Goal: Task Accomplishment & Management: Manage account settings

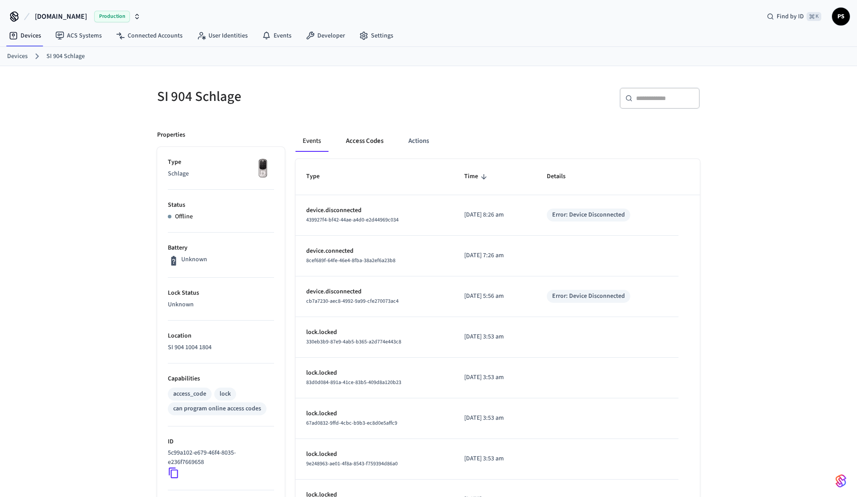
click at [379, 140] on button "Access Codes" at bounding box center [365, 140] width 52 height 21
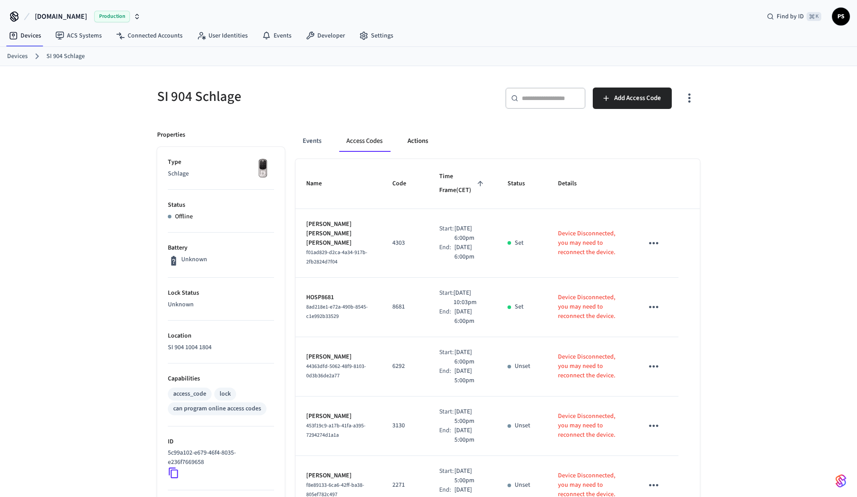
click at [415, 146] on button "Actions" at bounding box center [418, 140] width 35 height 21
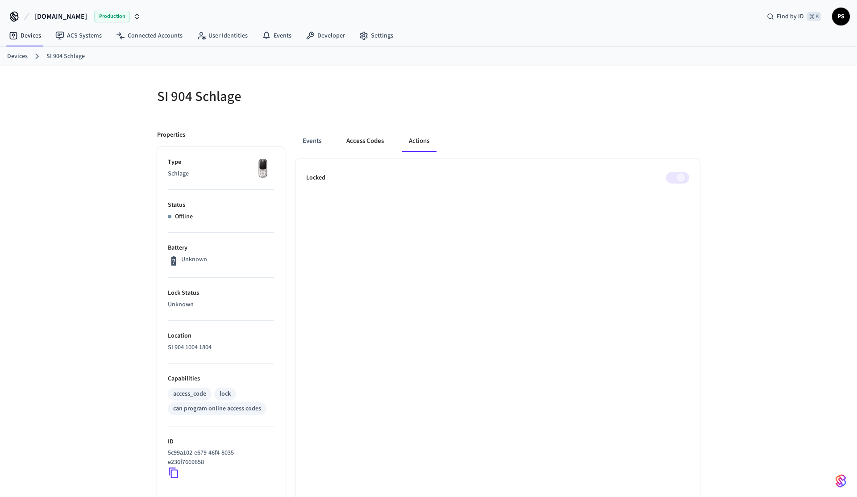
click at [369, 141] on button "Access Codes" at bounding box center [365, 140] width 52 height 21
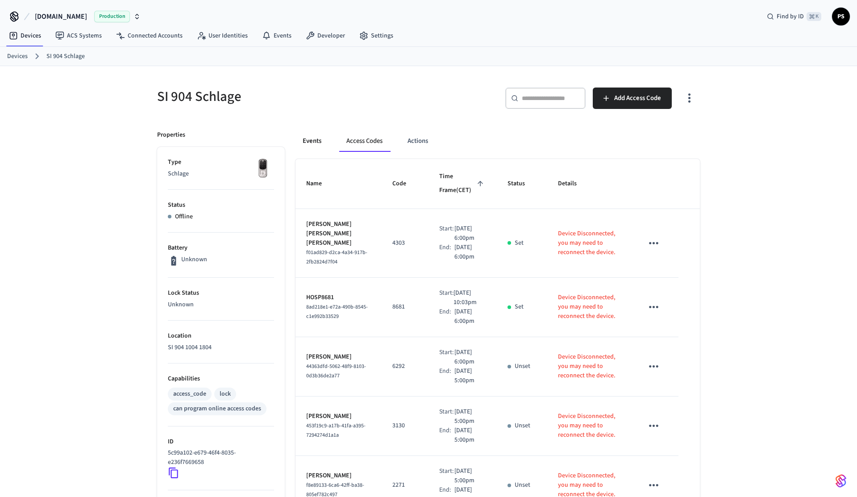
click at [324, 141] on button "Events" at bounding box center [312, 140] width 33 height 21
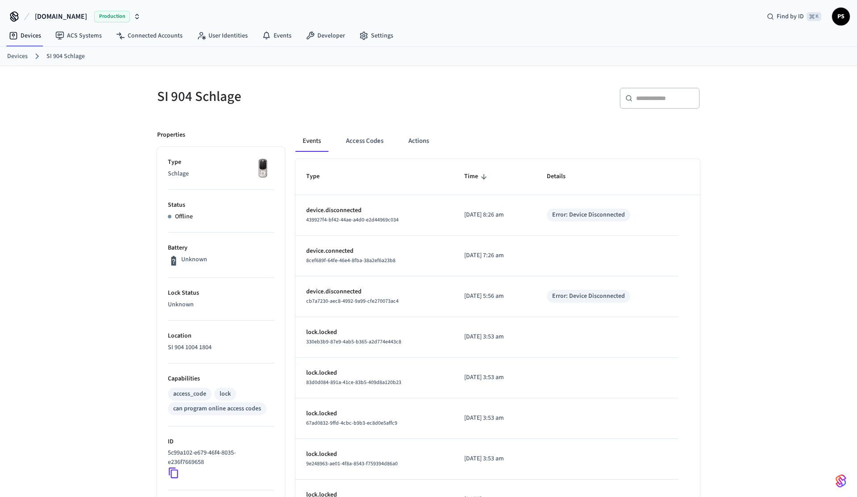
scroll to position [173, 0]
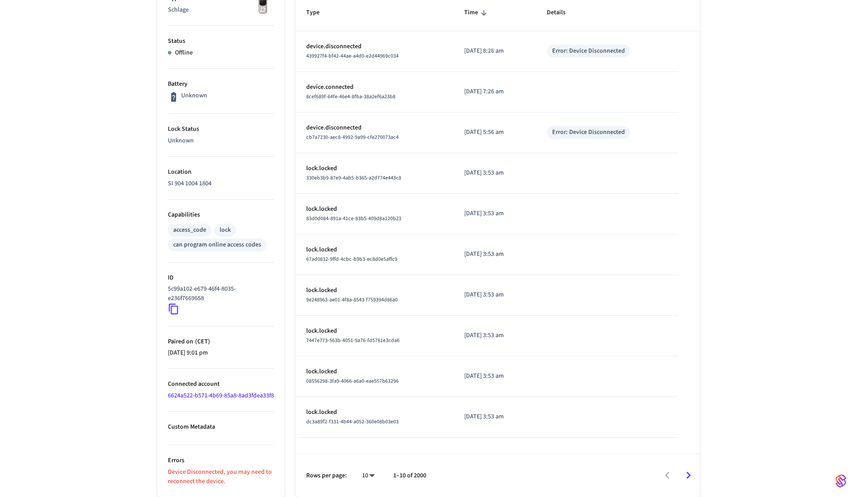
click at [175, 304] on icon at bounding box center [173, 309] width 9 height 11
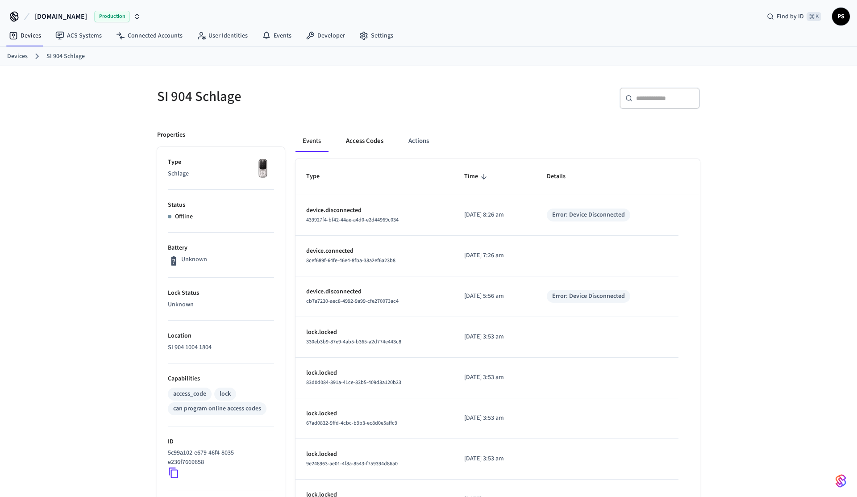
click at [361, 138] on button "Access Codes" at bounding box center [365, 140] width 52 height 21
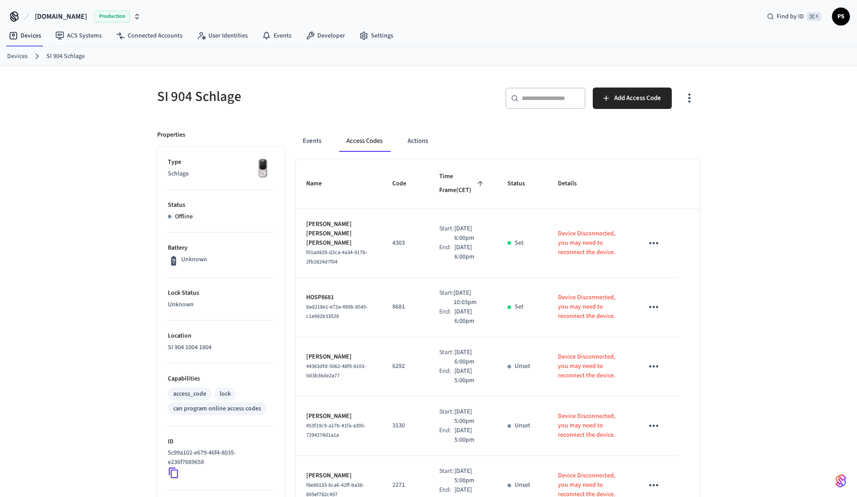
click at [654, 239] on icon "sticky table" at bounding box center [654, 243] width 14 height 14
click at [654, 239] on div at bounding box center [428, 248] width 857 height 497
drag, startPoint x: 357, startPoint y: 259, endPoint x: 303, endPoint y: 250, distance: 54.9
click at [303, 250] on td "[PERSON_NAME] [PERSON_NAME] [PERSON_NAME] f01ad829-d2ca-4a34-917b-2fb2824d7f04" at bounding box center [339, 243] width 86 height 69
copy span "f01ad829-d2ca-4a34-917b-2fb2824d7f04"
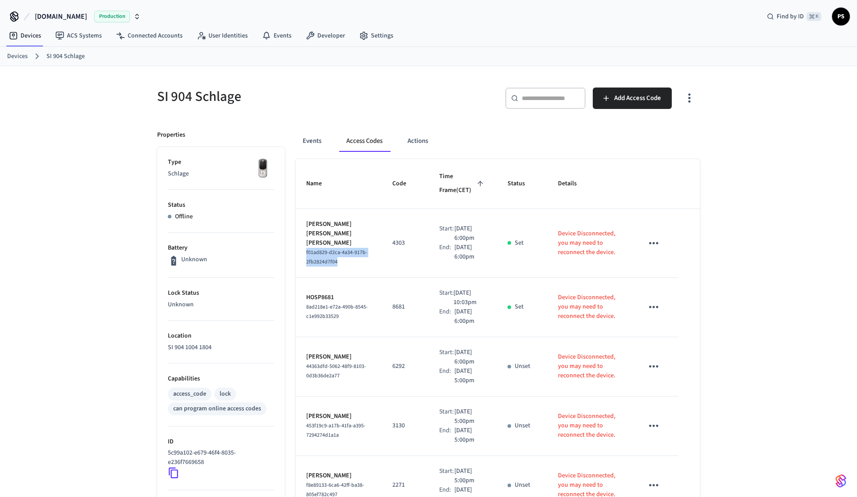
click at [693, 95] on icon "button" at bounding box center [690, 98] width 14 height 14
click at [668, 138] on li "Show unmanaged access codes on device" at bounding box center [631, 135] width 125 height 24
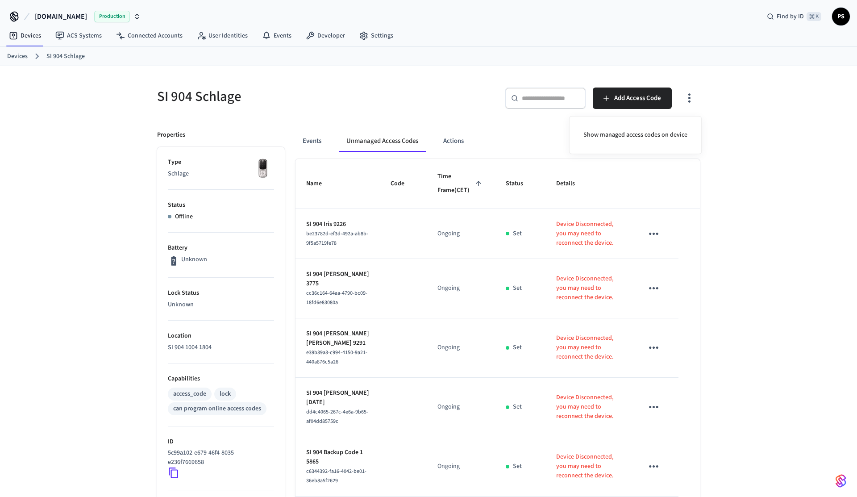
click at [369, 247] on div at bounding box center [428, 248] width 857 height 497
click at [685, 100] on icon "button" at bounding box center [690, 98] width 14 height 14
click at [640, 136] on li "Show managed access codes on device" at bounding box center [636, 135] width 118 height 24
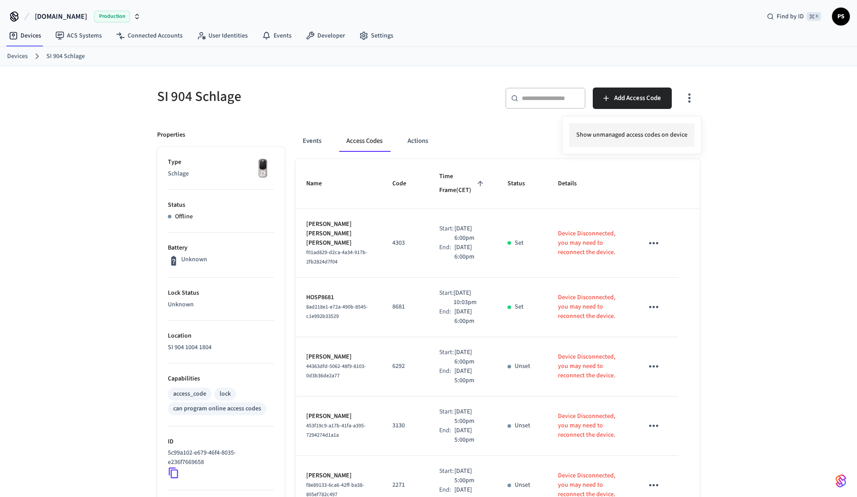
click at [640, 136] on li "Show unmanaged access codes on device" at bounding box center [631, 135] width 125 height 24
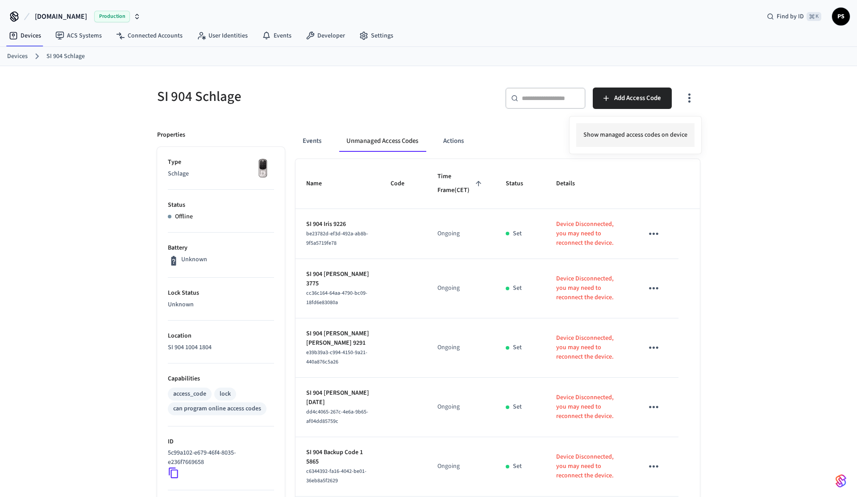
click at [640, 136] on li "Show managed access codes on device" at bounding box center [636, 135] width 118 height 24
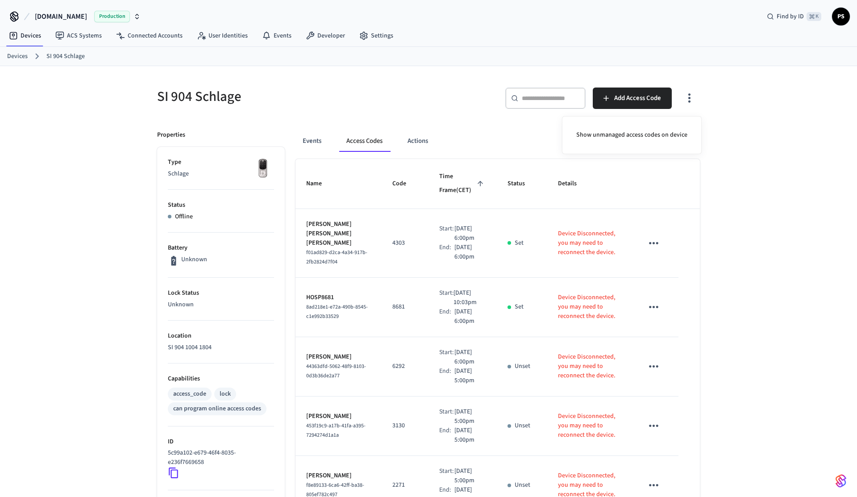
click at [410, 227] on div at bounding box center [428, 248] width 857 height 497
click at [696, 105] on icon "button" at bounding box center [690, 98] width 14 height 14
click at [632, 142] on li "Show unmanaged access codes on device" at bounding box center [631, 135] width 125 height 24
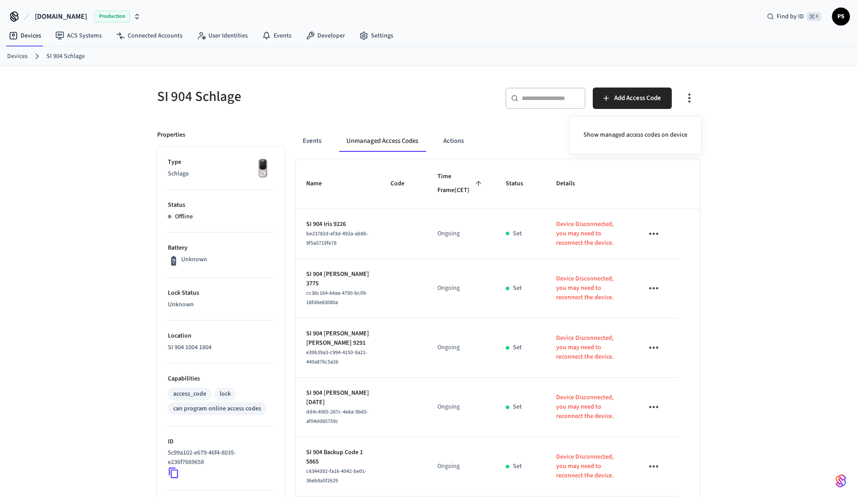
click at [426, 106] on div at bounding box center [428, 248] width 857 height 497
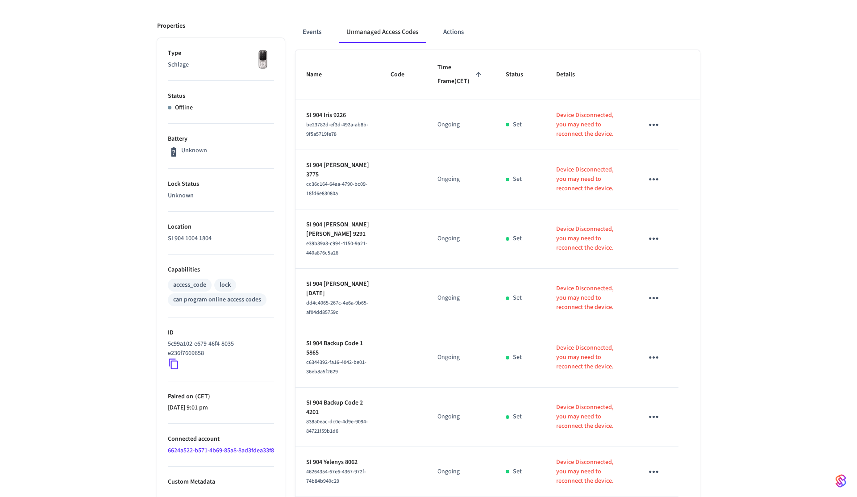
scroll to position [316, 0]
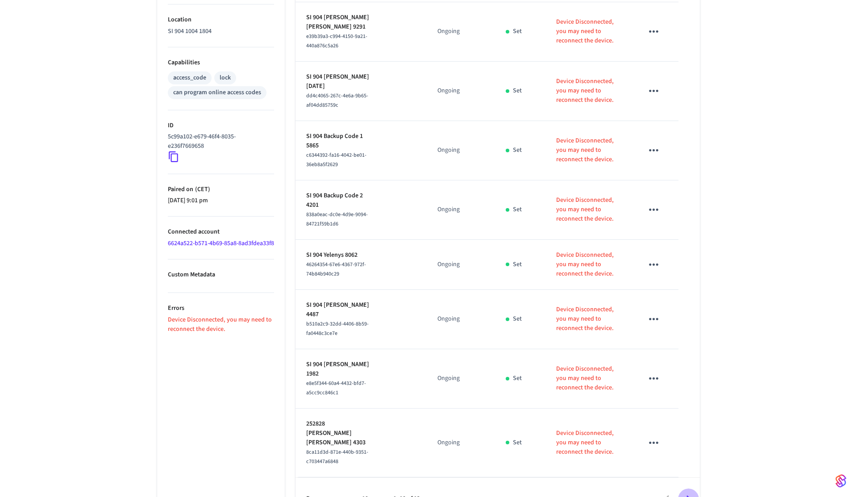
click at [692, 492] on icon "Go to next page" at bounding box center [689, 499] width 14 height 14
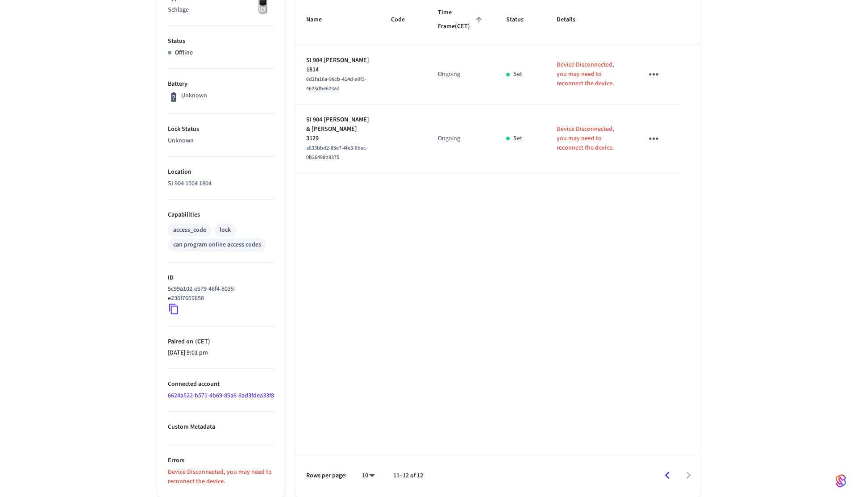
click at [670, 475] on icon "Go to previous page" at bounding box center [668, 475] width 14 height 14
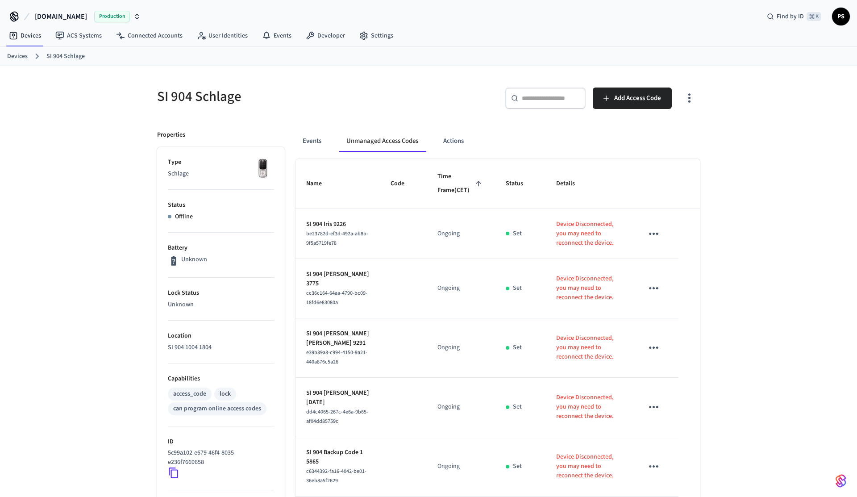
scroll to position [4, 0]
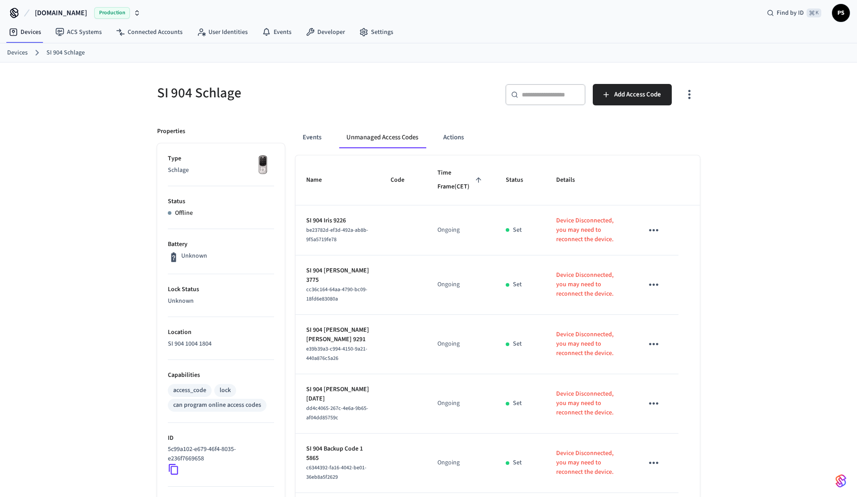
click at [688, 98] on icon "button" at bounding box center [690, 95] width 14 height 14
click at [673, 124] on li "Show managed access codes on device" at bounding box center [636, 132] width 118 height 24
